Goal: Information Seeking & Learning: Find specific page/section

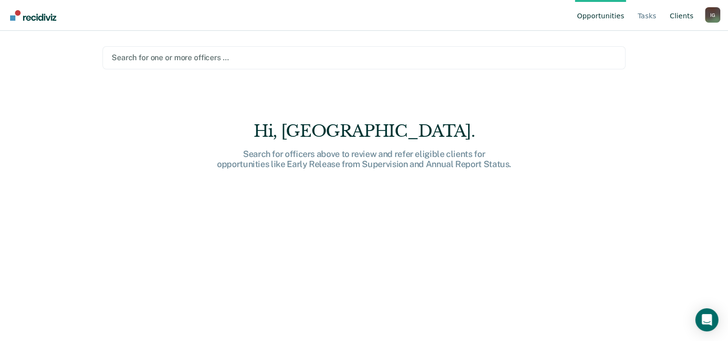
click at [686, 21] on link "Client s" at bounding box center [681, 15] width 27 height 31
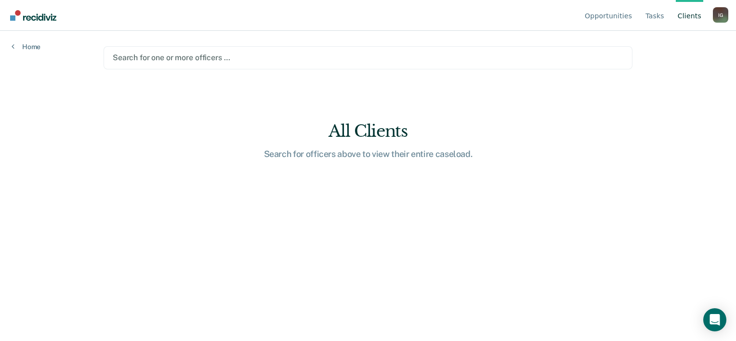
click at [189, 63] on div at bounding box center [368, 57] width 510 height 11
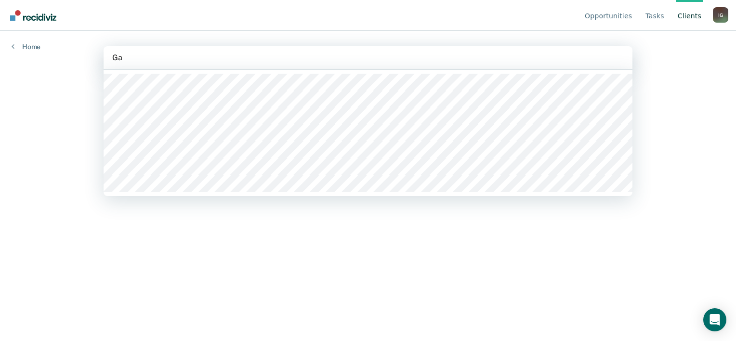
type input "G"
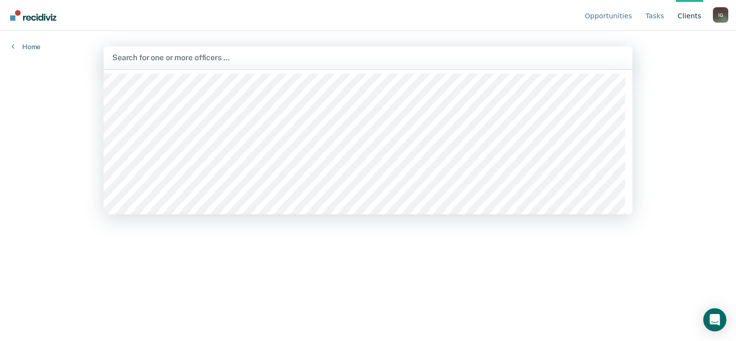
click at [69, 97] on div "Opportunities Tasks Client s [PERSON_NAME] I G Profile How it works Log Out Hom…" at bounding box center [368, 170] width 736 height 341
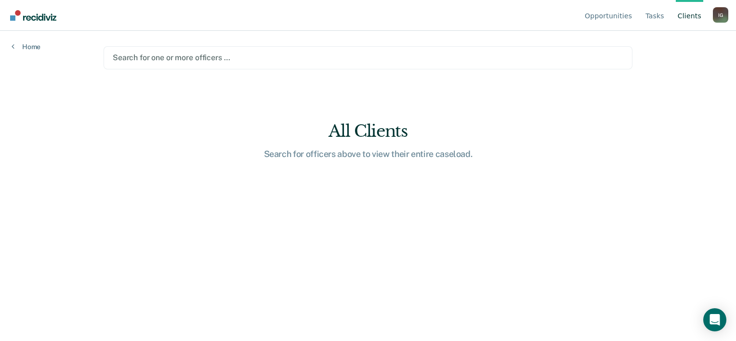
click at [368, 91] on main "Search for one or more officers … All Clients Search for officers above to view…" at bounding box center [368, 174] width 552 height 287
